Goal: Task Accomplishment & Management: Manage account settings

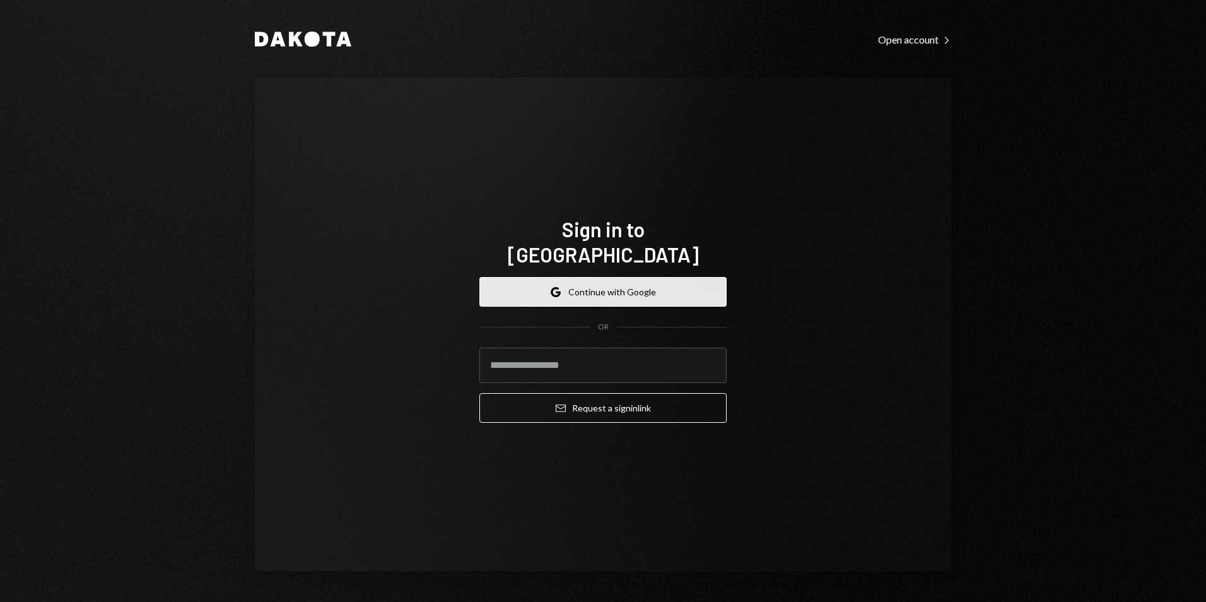
click at [577, 278] on button "Google Continue with Google" at bounding box center [602, 292] width 247 height 30
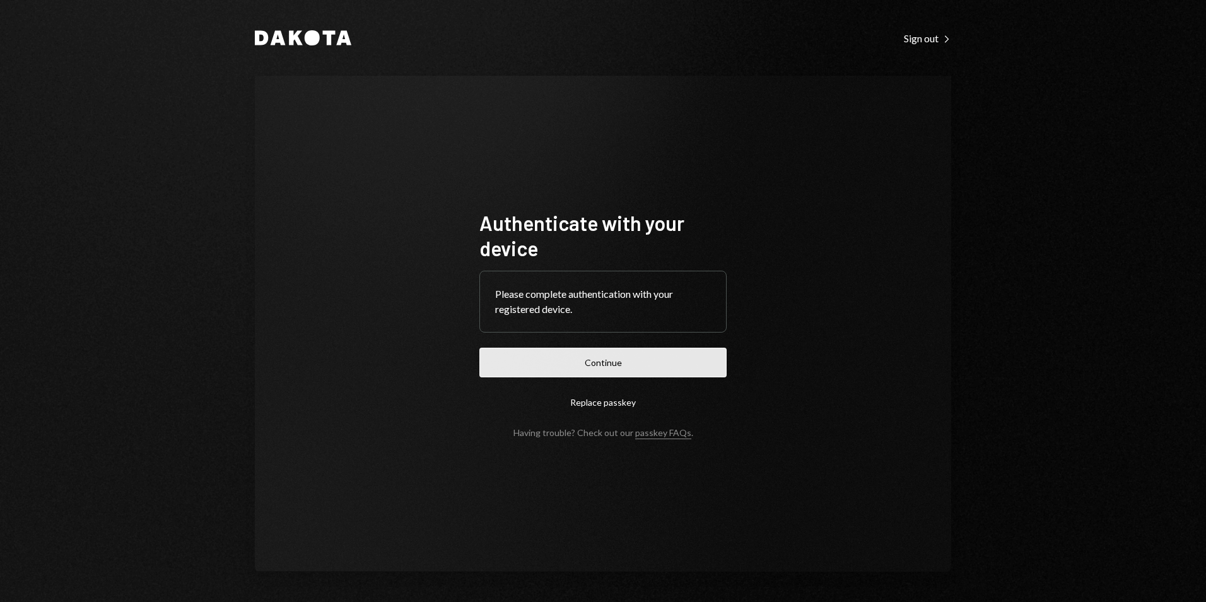
click at [572, 353] on button "Continue" at bounding box center [602, 363] width 247 height 30
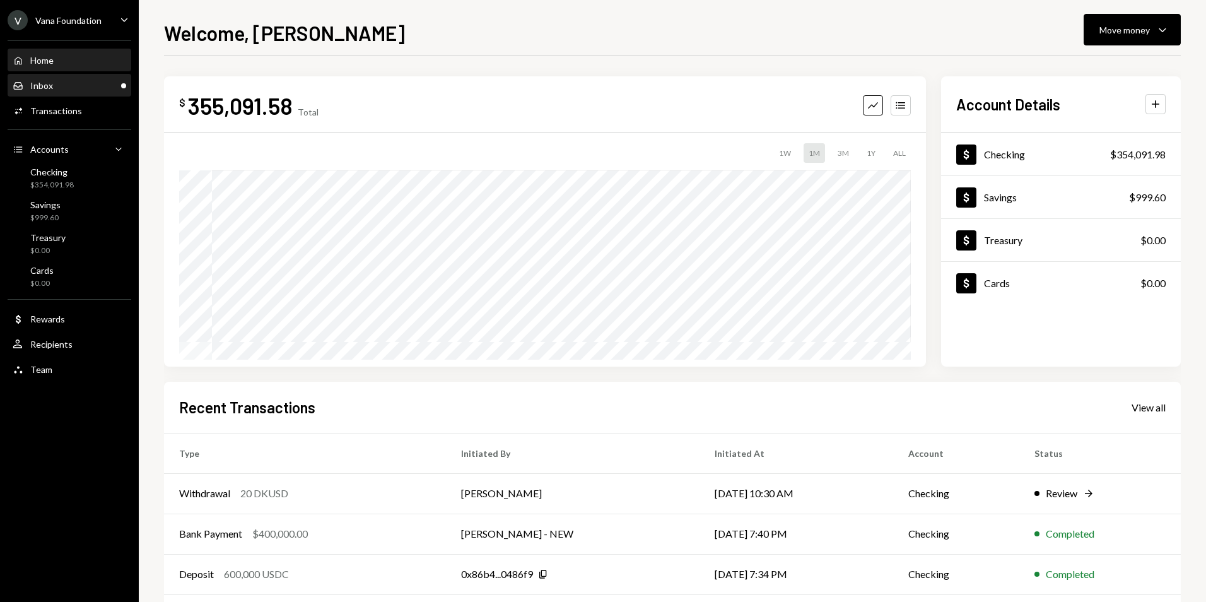
click at [84, 82] on div "Inbox Inbox" at bounding box center [70, 85] width 114 height 11
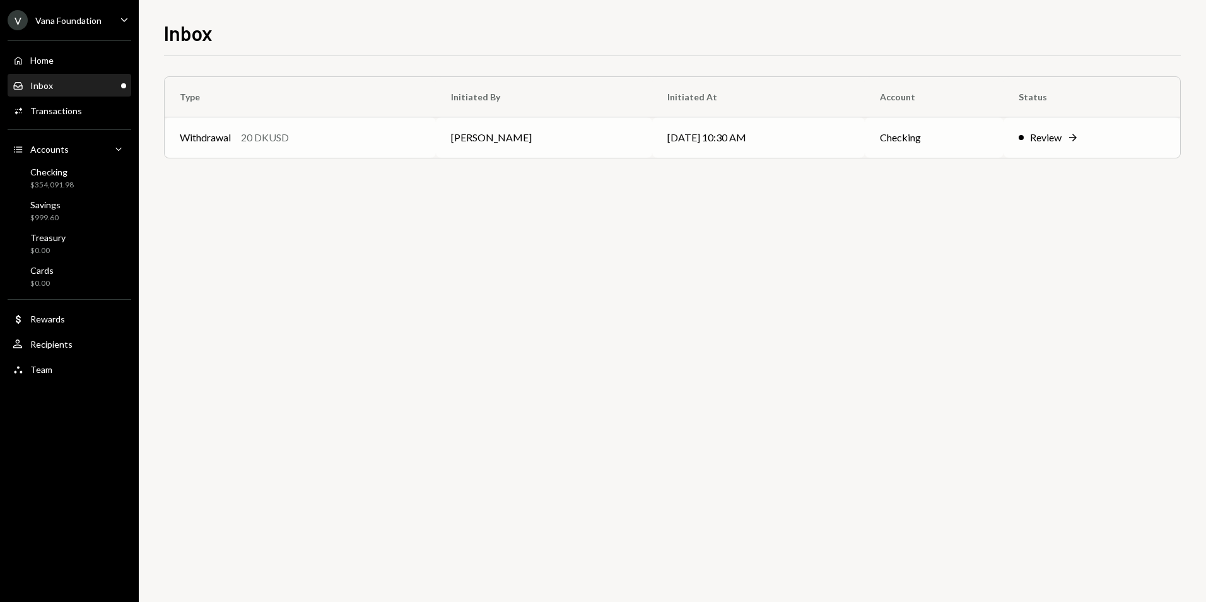
click at [274, 139] on div "20 DKUSD" at bounding box center [265, 137] width 48 height 15
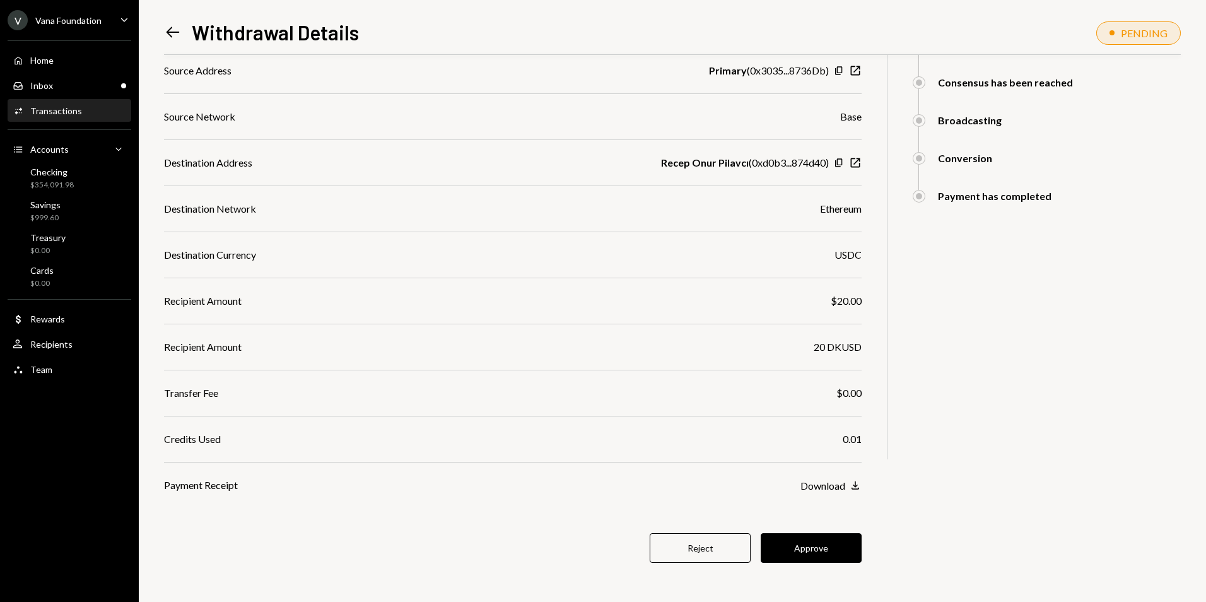
scroll to position [199, 0]
click at [813, 544] on button "Approve" at bounding box center [811, 547] width 101 height 30
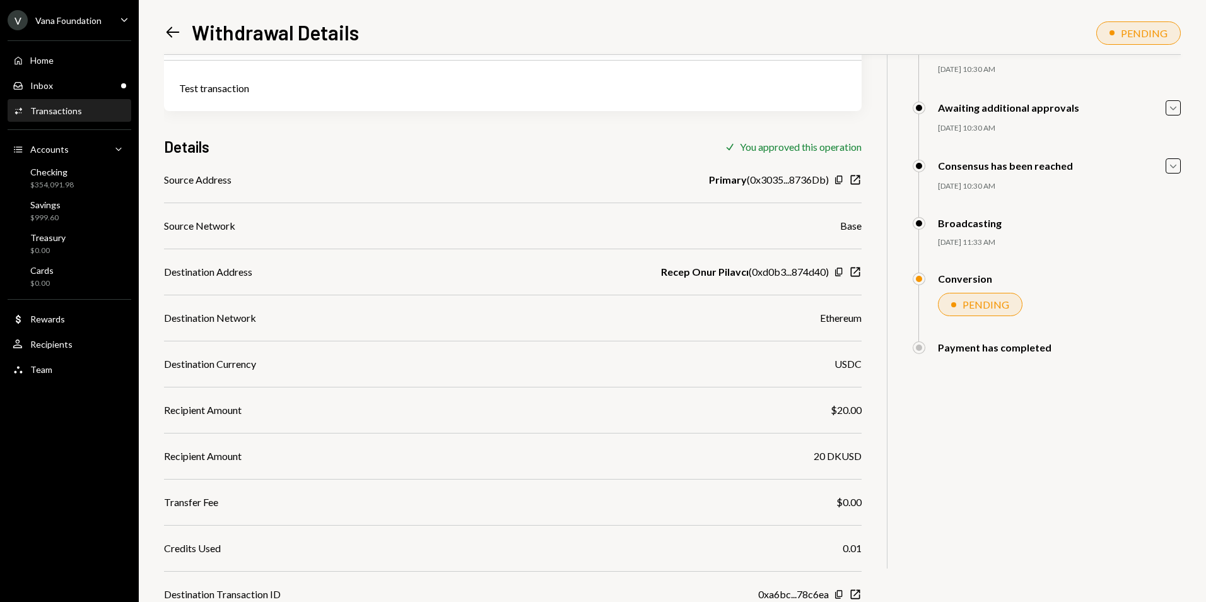
scroll to position [180, 0]
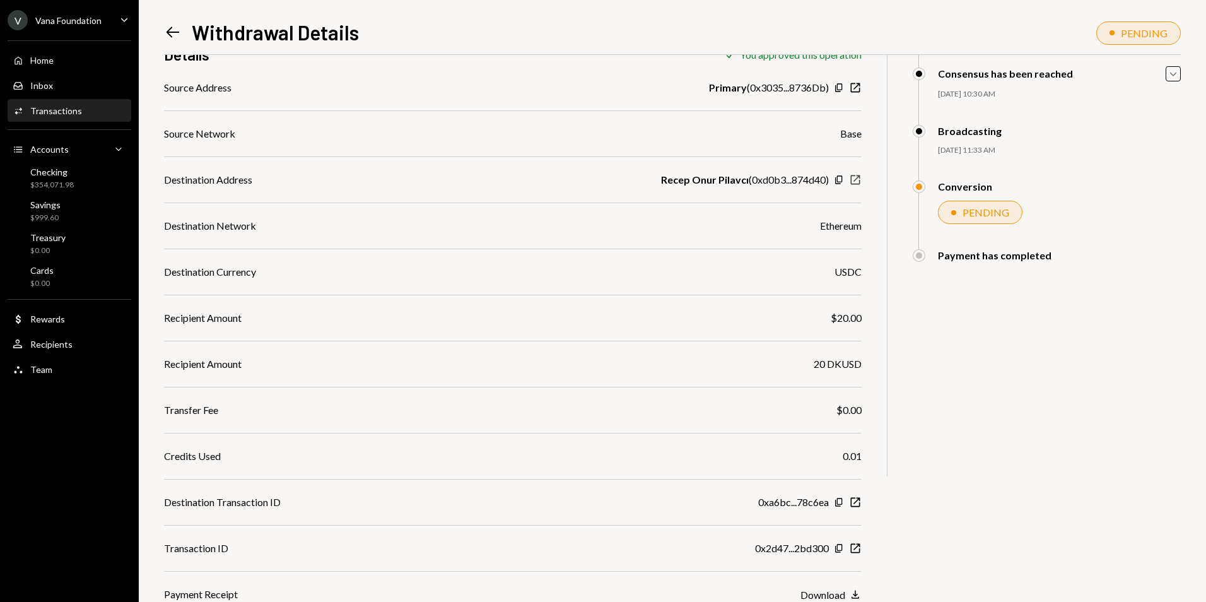
click at [857, 182] on icon "New Window" at bounding box center [855, 179] width 13 height 13
click at [105, 15] on div "V Vana Foundation Caret Down" at bounding box center [69, 20] width 139 height 20
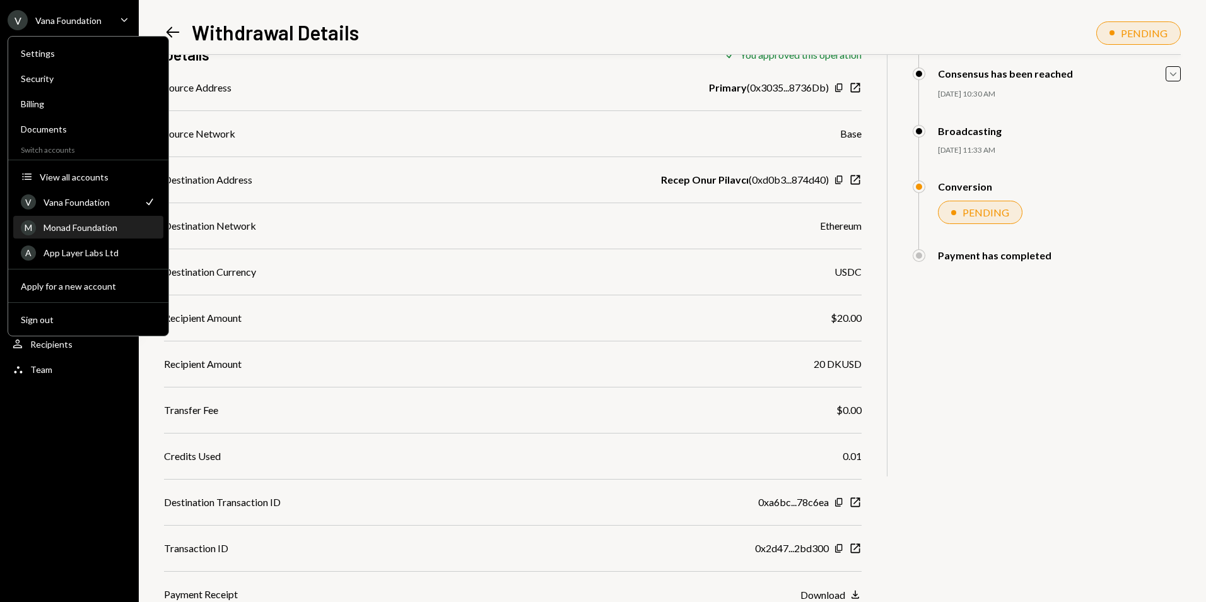
click at [114, 230] on div "Monad Foundation" at bounding box center [100, 227] width 112 height 11
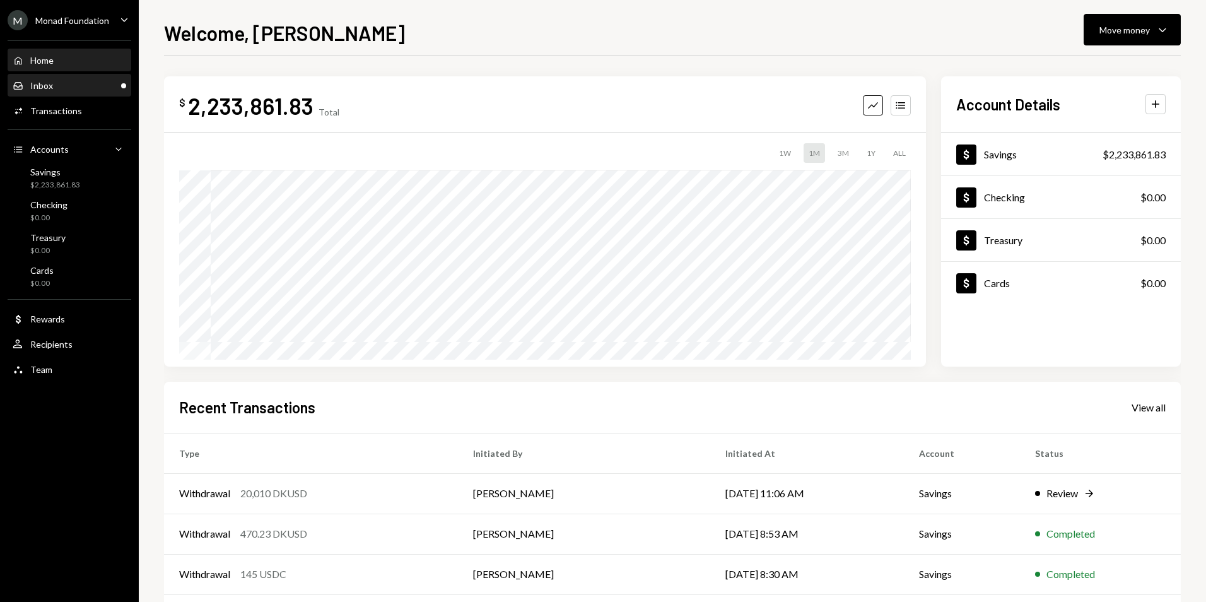
click at [45, 83] on div "Inbox" at bounding box center [41, 85] width 23 height 11
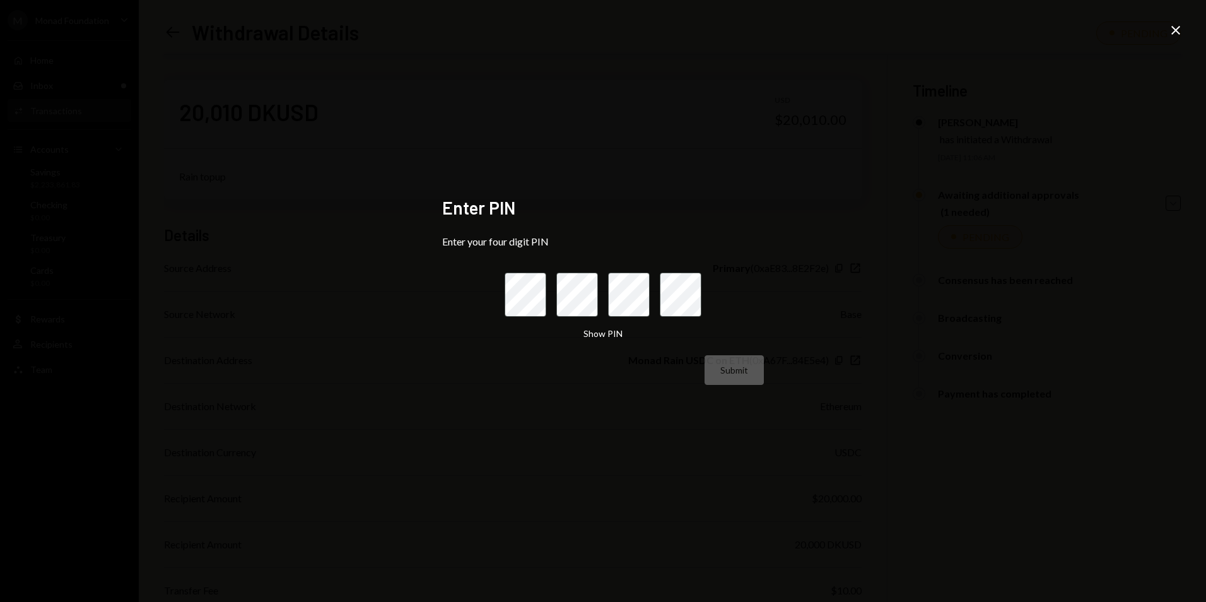
scroll to position [153, 0]
drag, startPoint x: 431, startPoint y: 358, endPoint x: 308, endPoint y: 288, distance: 141.2
click at [376, 329] on div "Enter PIN Enter your four digit PIN Show PIN Submit Close" at bounding box center [603, 301] width 1206 height 602
click at [322, 206] on div "Enter PIN Enter your four digit PIN Show PIN Submit Close" at bounding box center [603, 301] width 1206 height 602
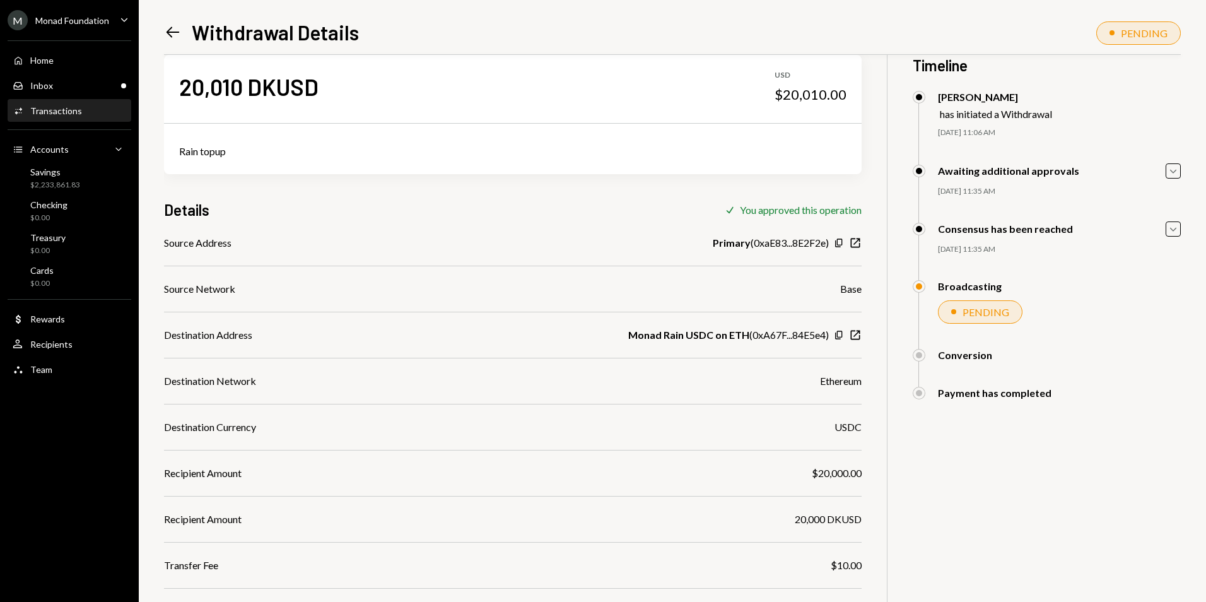
scroll to position [0, 0]
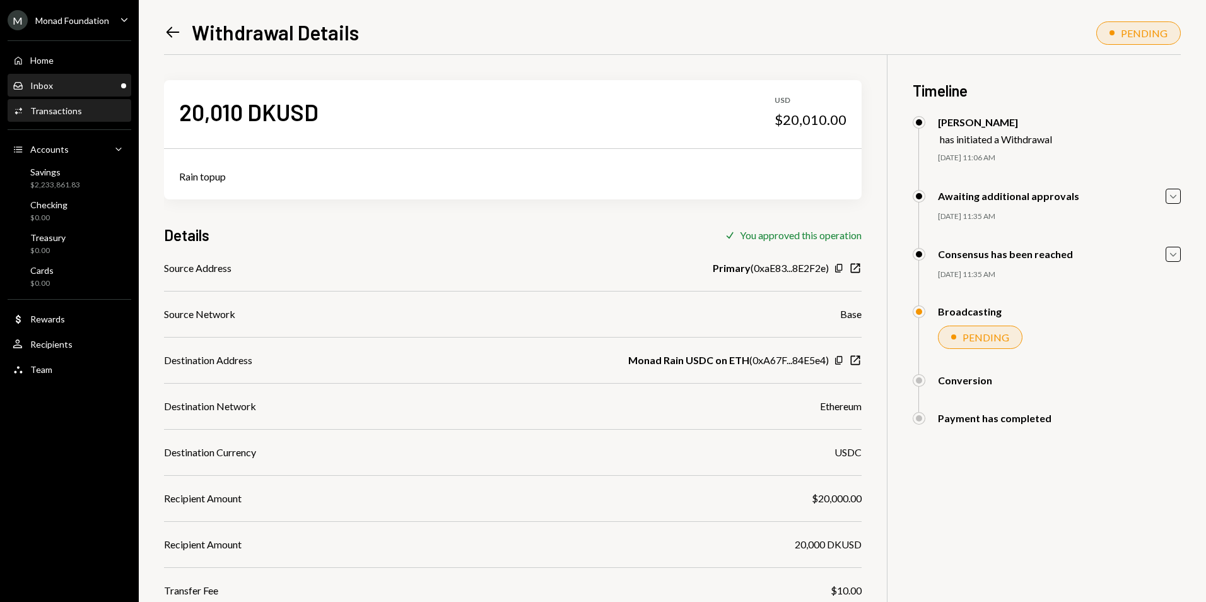
click at [90, 87] on div "Inbox Inbox" at bounding box center [70, 85] width 114 height 11
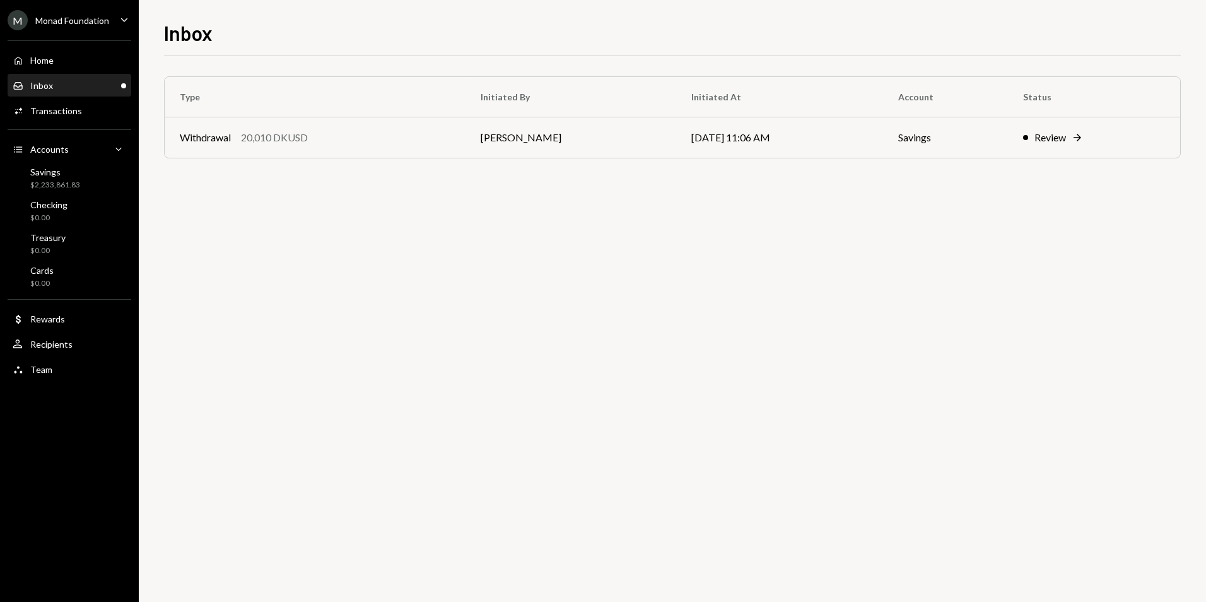
drag, startPoint x: 327, startPoint y: 281, endPoint x: 331, endPoint y: 255, distance: 25.5
click at [327, 281] on div "Type Initiated By Initiated At Account Status Withdrawal 20,010 DKUSD Octavia T…" at bounding box center [672, 329] width 1017 height 546
